Goal: Find specific page/section: Find specific page/section

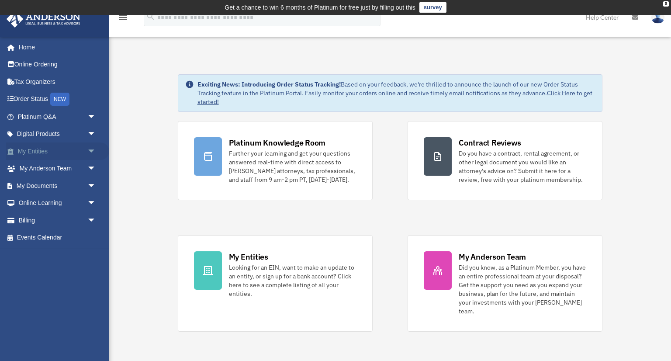
click at [91, 149] on span "arrow_drop_down" at bounding box center [95, 151] width 17 height 18
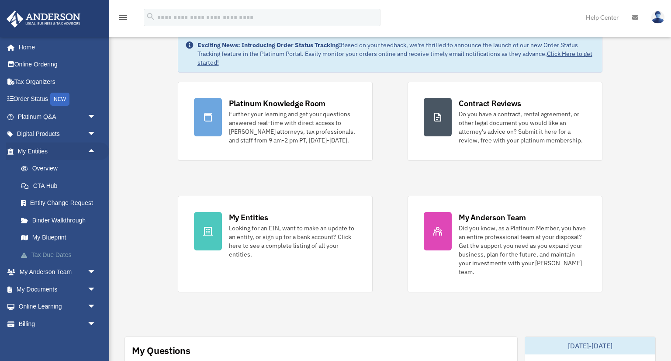
scroll to position [20, 0]
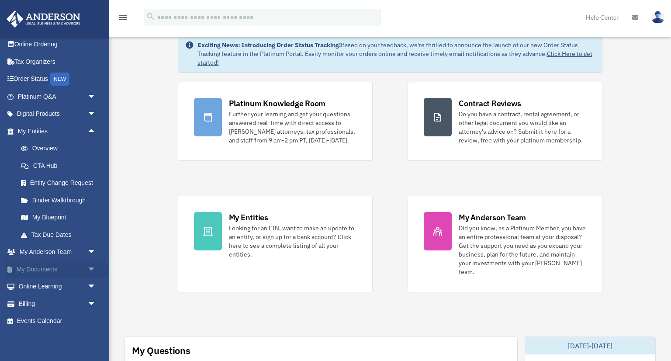
click at [89, 269] on span "arrow_drop_down" at bounding box center [95, 269] width 17 height 18
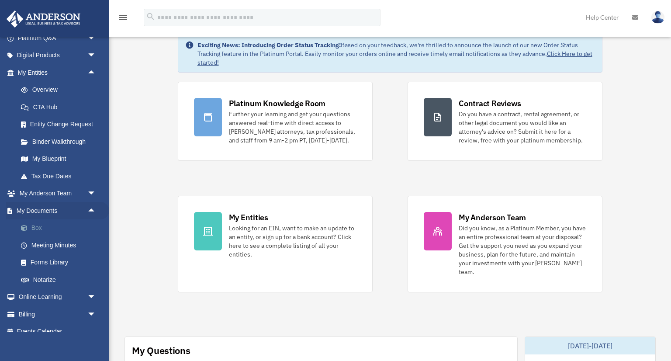
scroll to position [89, 0]
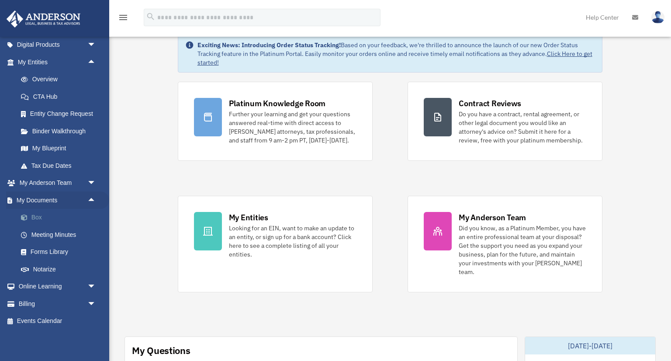
click at [38, 220] on link "Box" at bounding box center [60, 217] width 97 height 17
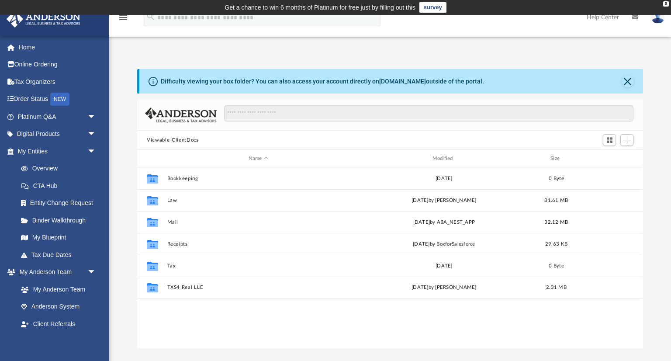
scroll to position [198, 505]
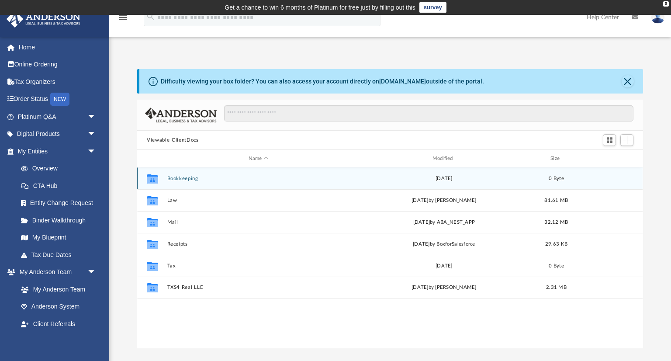
click at [186, 177] on button "Bookkeeping" at bounding box center [258, 179] width 182 height 6
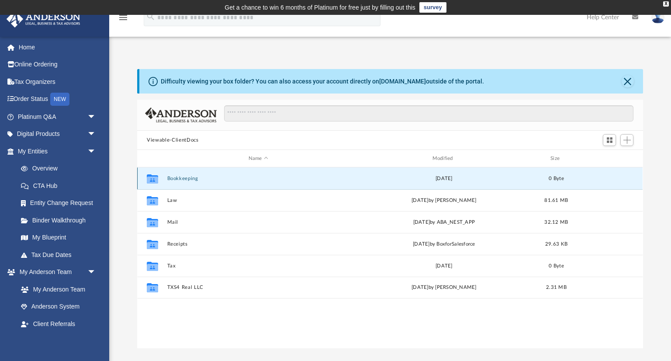
click at [186, 177] on button "Bookkeeping" at bounding box center [258, 179] width 182 height 6
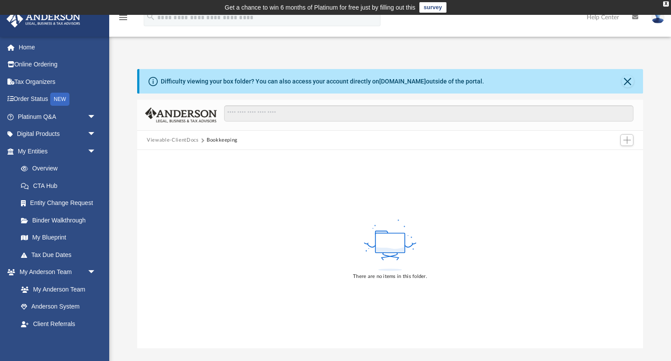
click at [179, 141] on button "Viewable-ClientDocs" at bounding box center [173, 140] width 52 height 8
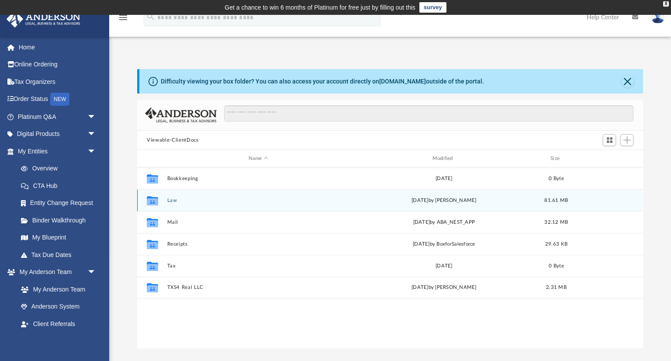
click at [173, 200] on button "Law" at bounding box center [258, 200] width 182 height 6
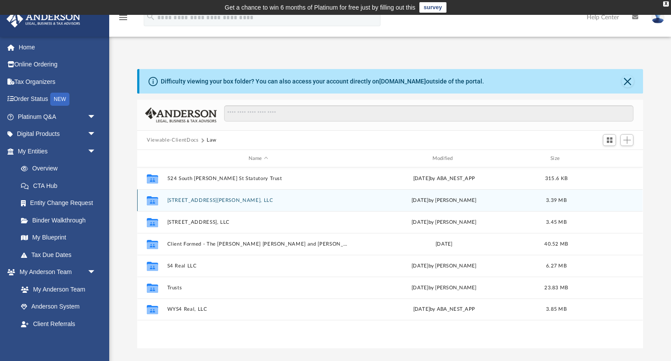
click at [173, 200] on button "535 Hot Wells Blvd, LLC" at bounding box center [258, 200] width 182 height 6
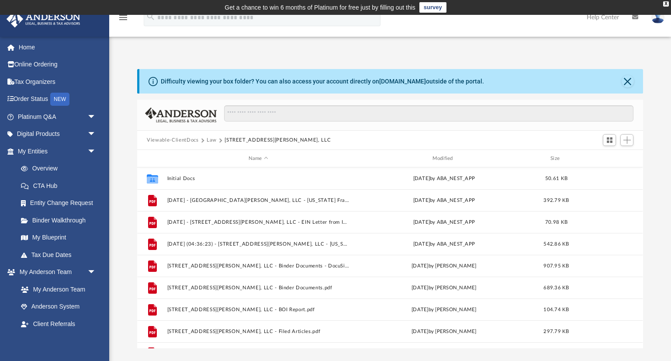
click at [210, 140] on button "Law" at bounding box center [212, 140] width 10 height 8
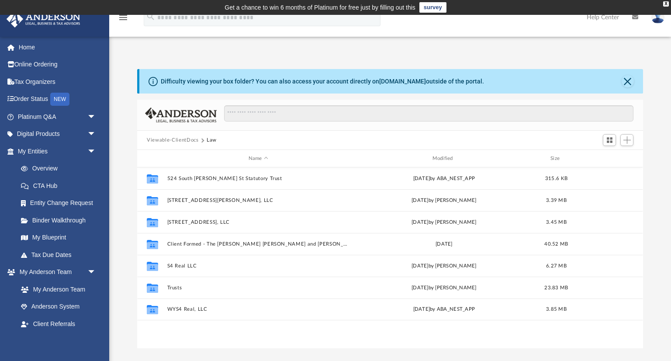
click at [160, 140] on button "Viewable-ClientDocs" at bounding box center [173, 140] width 52 height 8
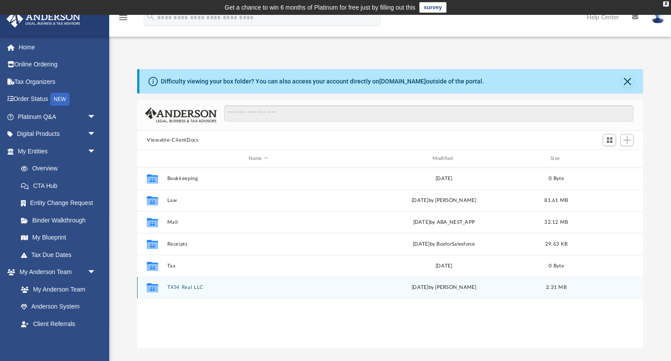
click at [179, 288] on button "TXS4 Real LLC" at bounding box center [258, 287] width 182 height 6
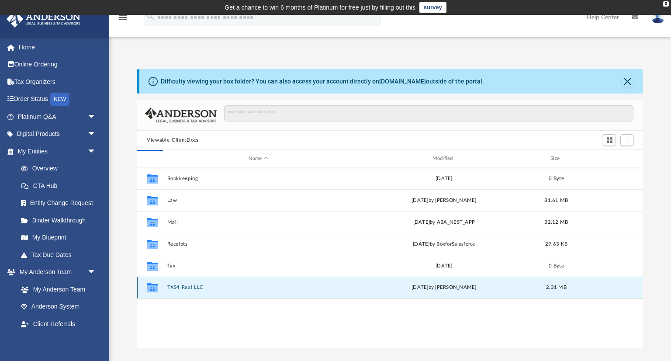
click at [179, 288] on button "TXS4 Real LLC" at bounding box center [258, 287] width 182 height 6
